Goal: Find specific page/section: Find specific page/section

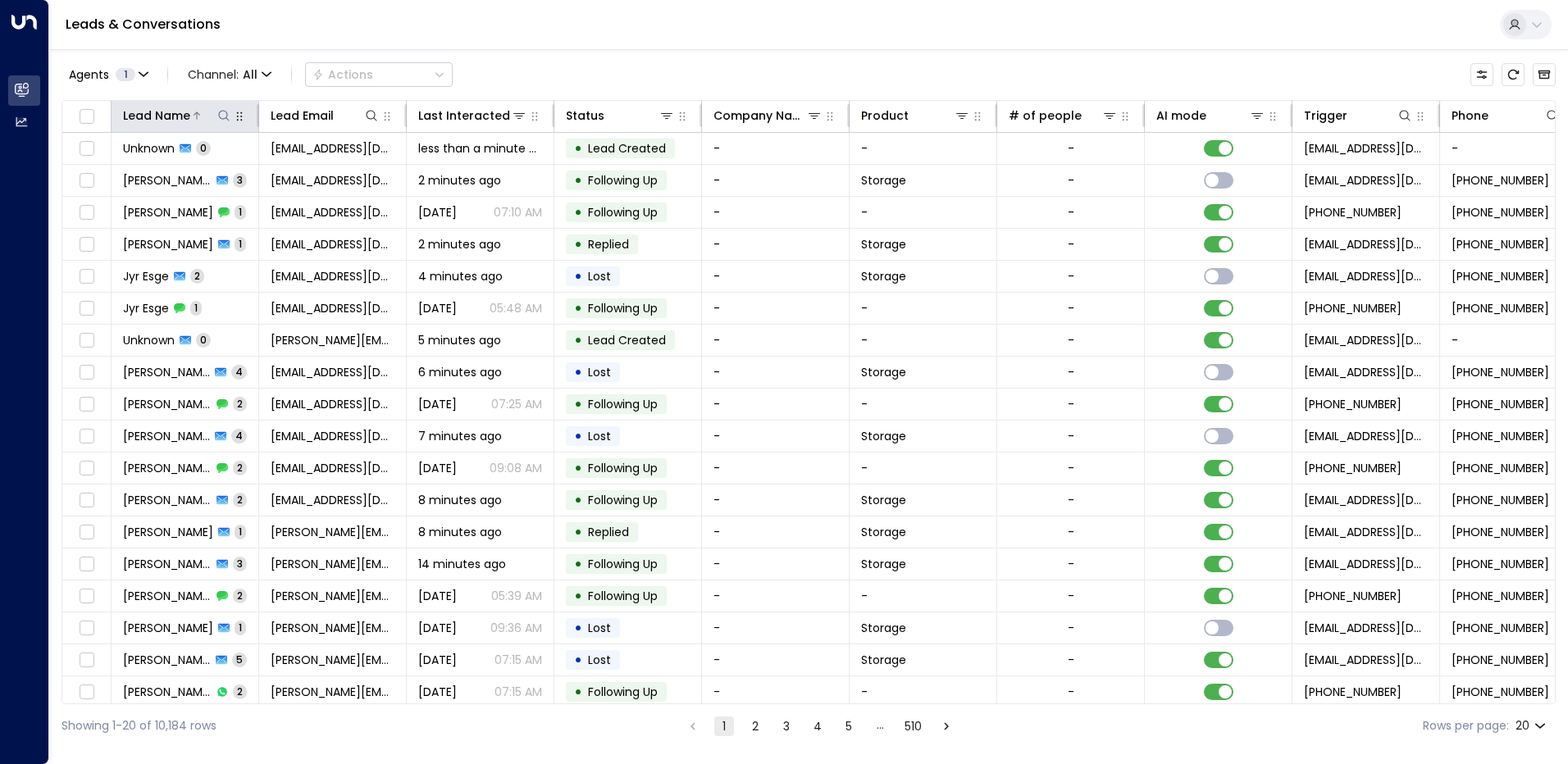
click at [218, 113] on icon at bounding box center [223, 115] width 11 height 11
click at [162, 173] on input "text" at bounding box center [224, 174] width 226 height 30
type input "*******"
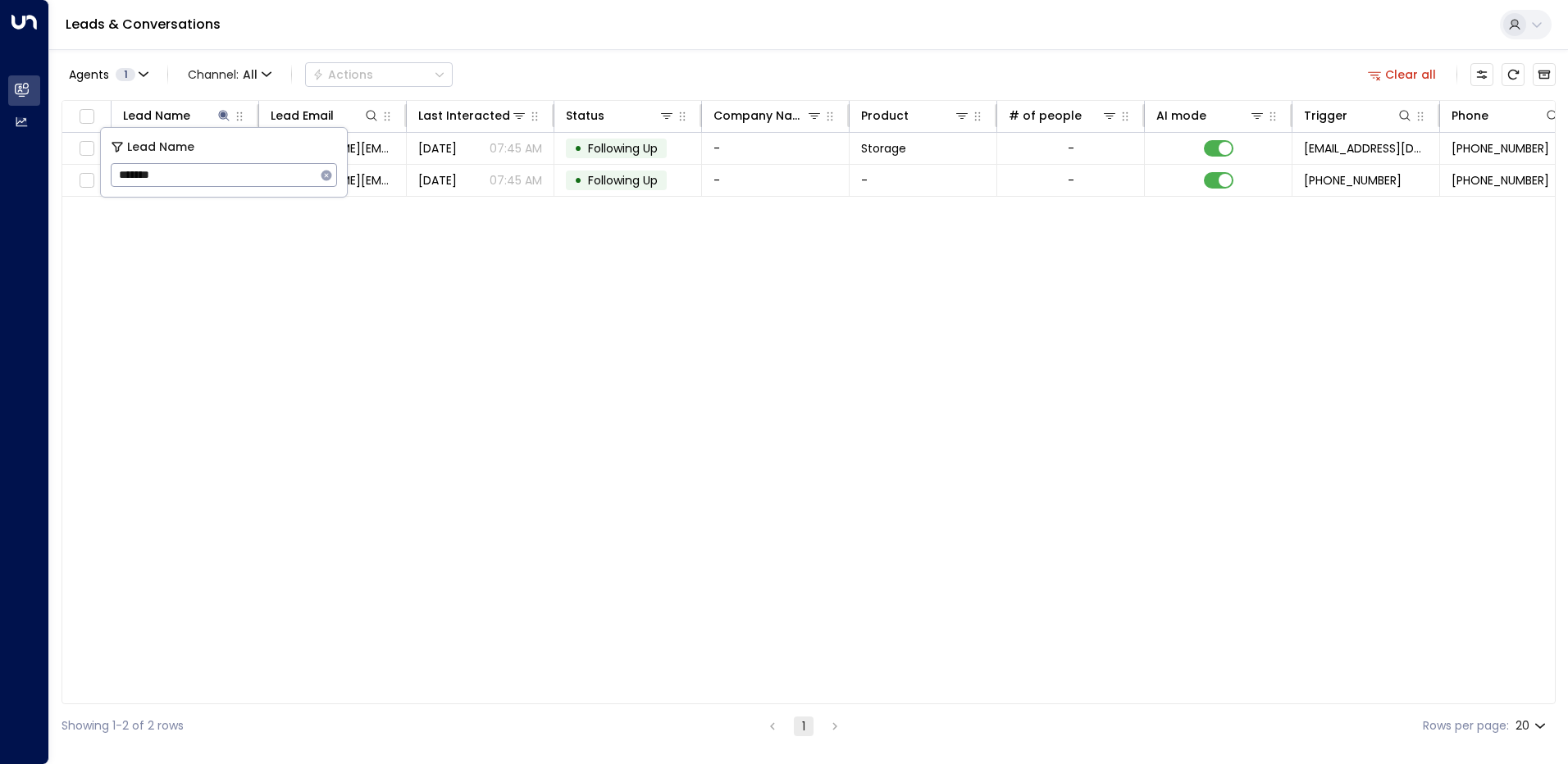
click at [293, 227] on div "Lead Name Lead Email Last Interacted Status Company Name Product # of people AI…" at bounding box center [808, 402] width 1494 height 604
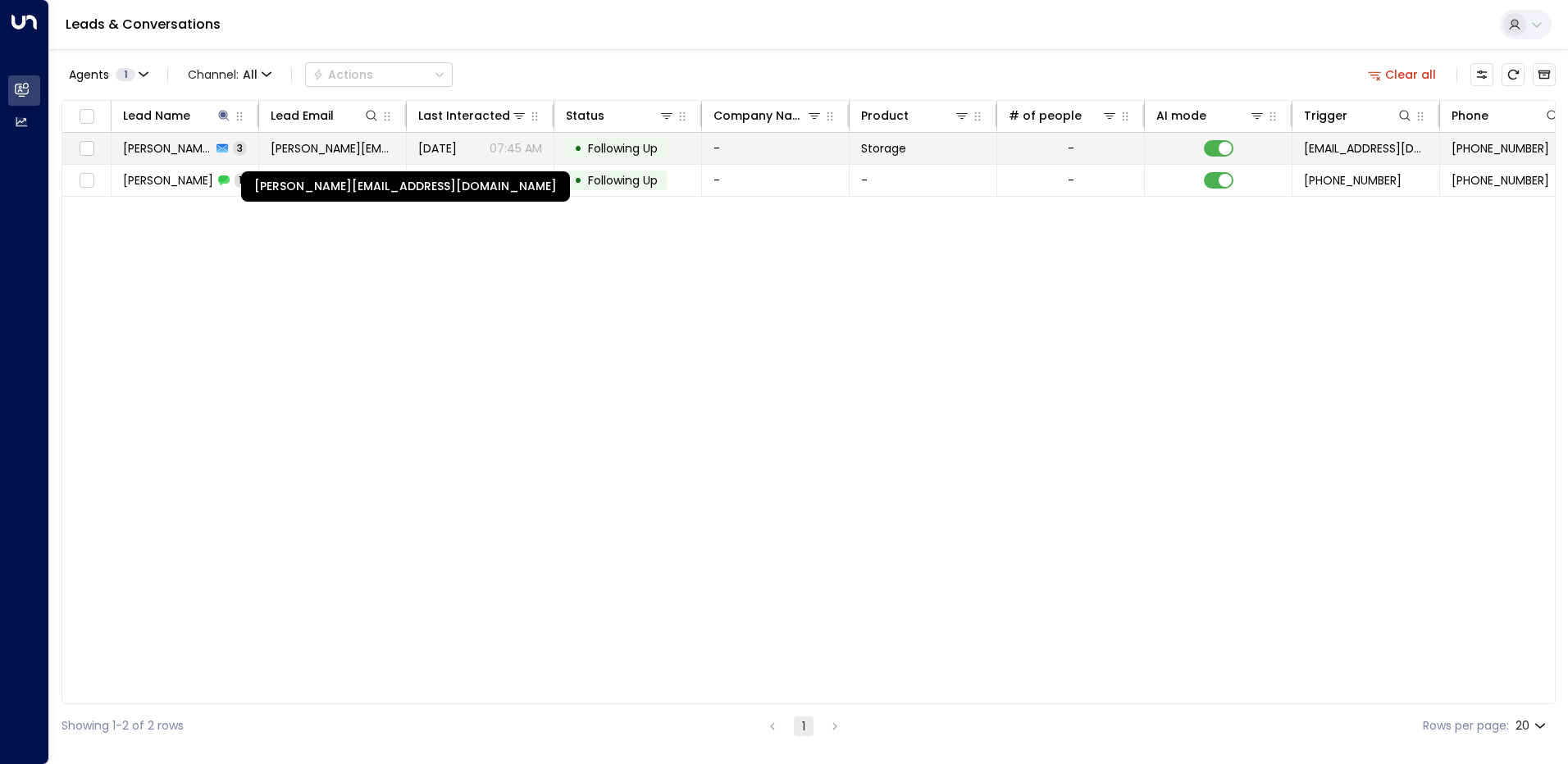
click at [324, 144] on span "[PERSON_NAME][EMAIL_ADDRESS][DOMAIN_NAME]" at bounding box center [332, 148] width 124 height 17
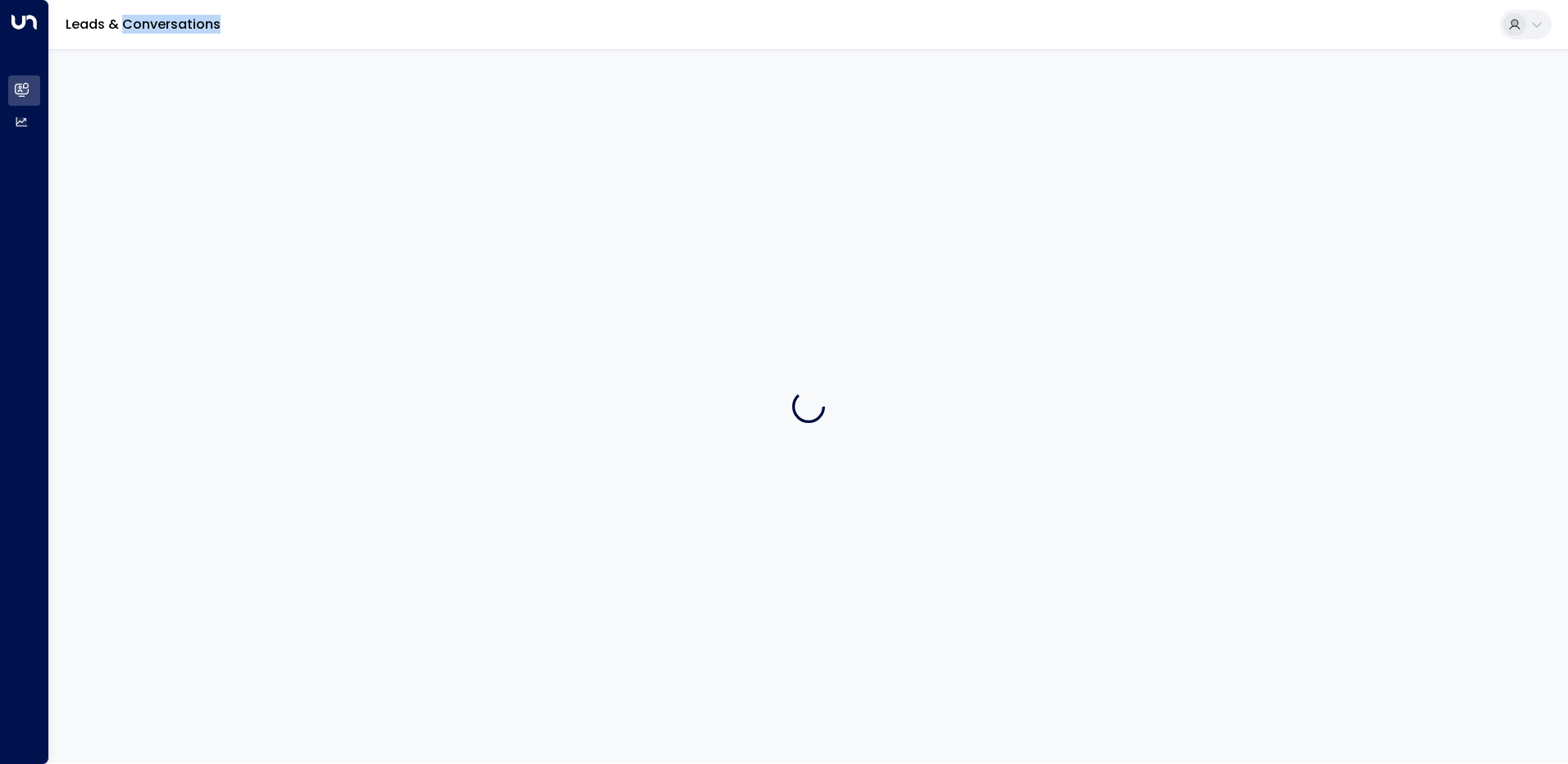
click at [324, 144] on div at bounding box center [807, 405] width 1518 height 713
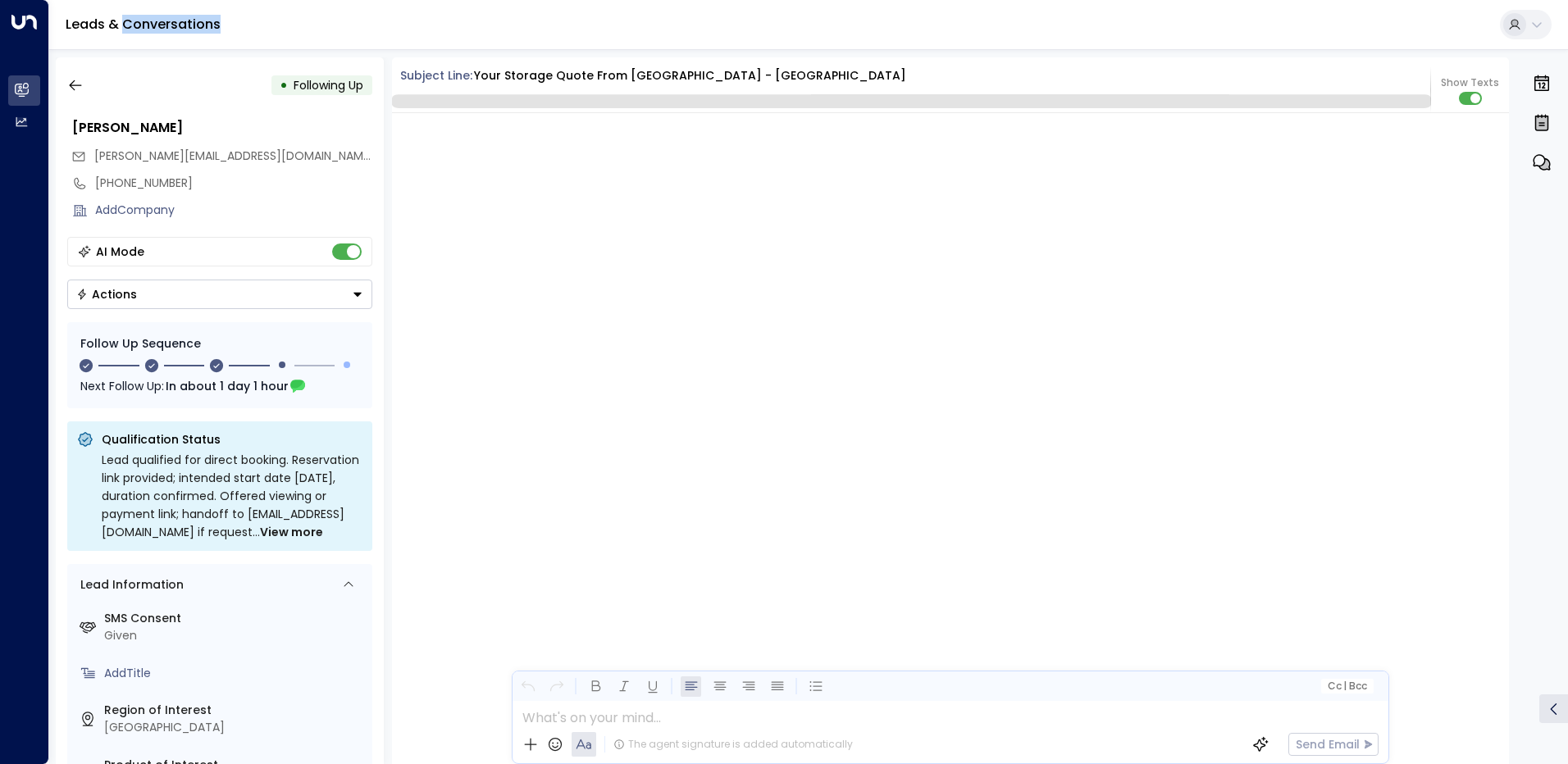
scroll to position [1838, 0]
